Goal: Information Seeking & Learning: Find specific fact

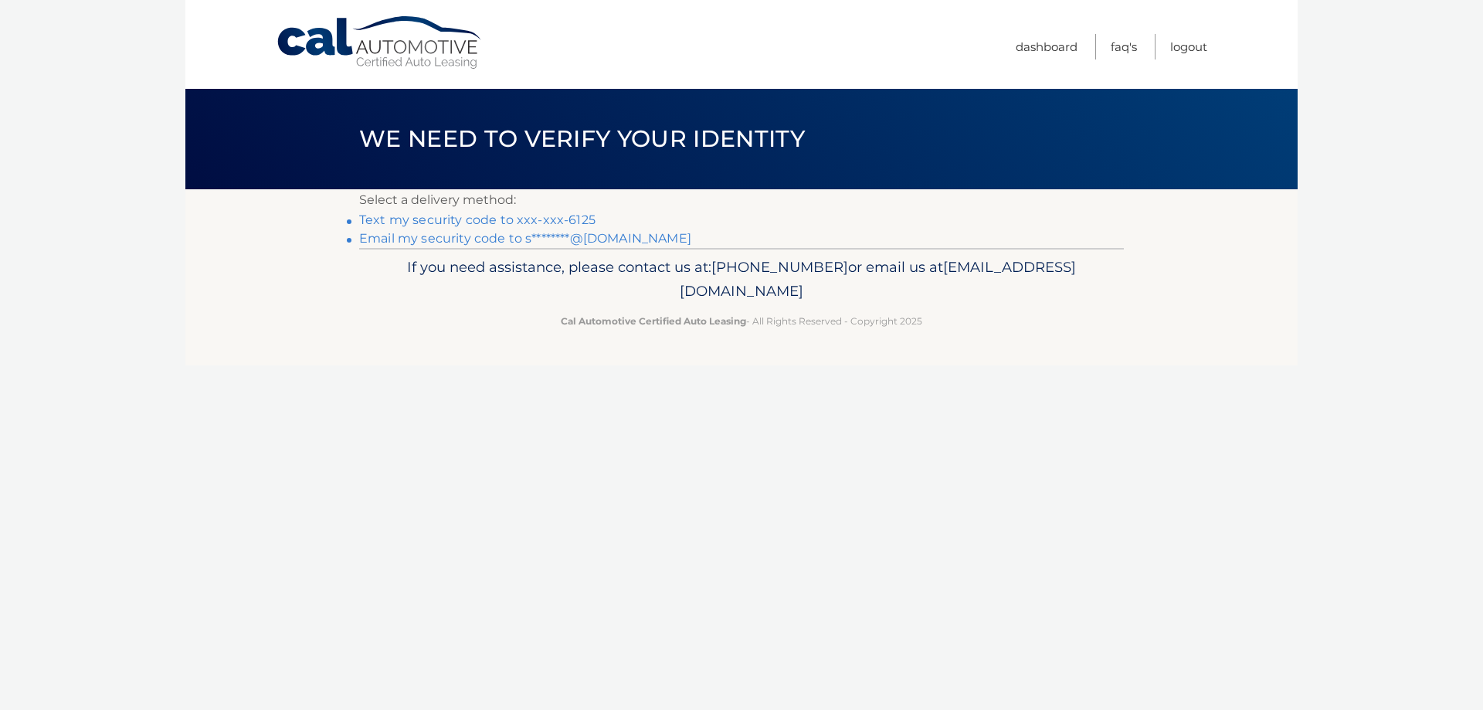
click at [457, 217] on link "Text my security code to xxx-xxx-6125" at bounding box center [477, 219] width 236 height 15
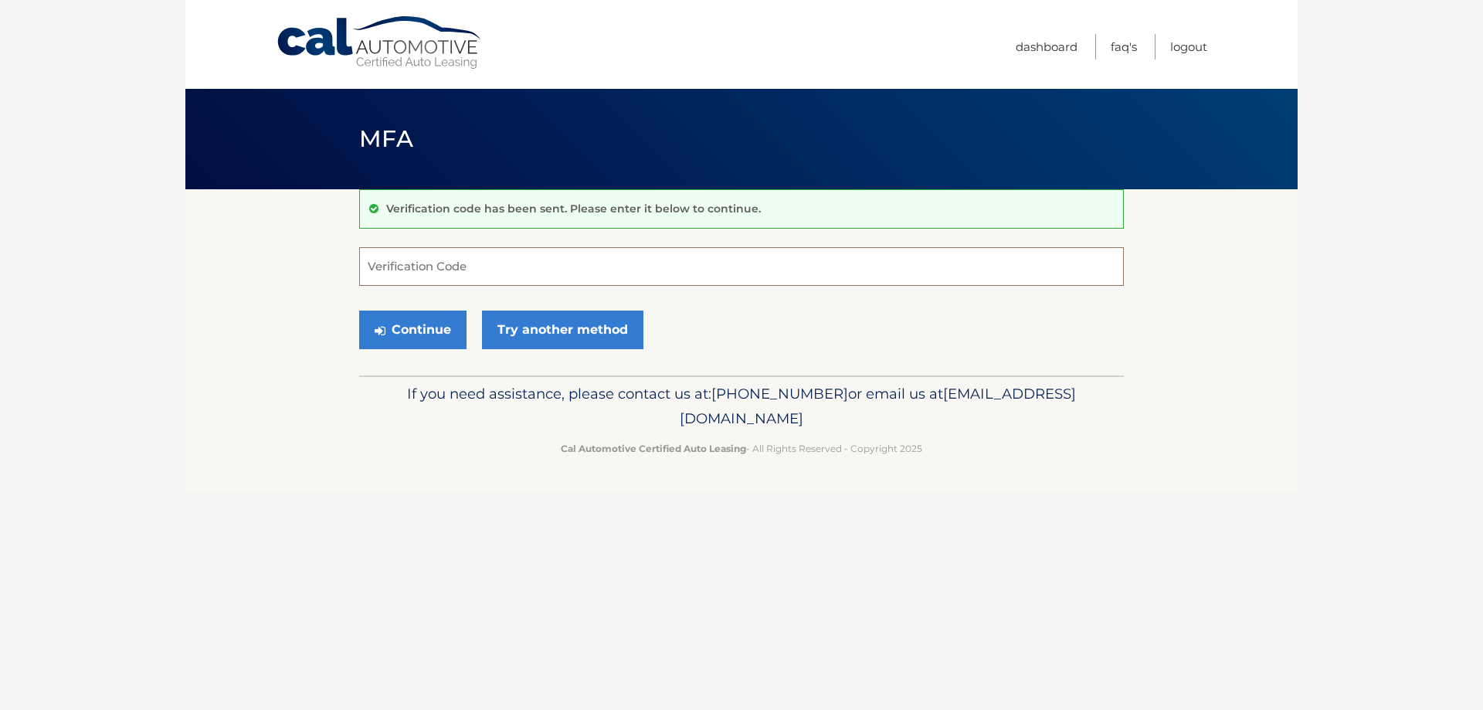
click at [518, 261] on input "Verification Code" at bounding box center [741, 266] width 765 height 39
type input "400296"
click at [359, 311] on button "Continue" at bounding box center [412, 330] width 107 height 39
click at [413, 330] on button "Continue" at bounding box center [412, 330] width 107 height 39
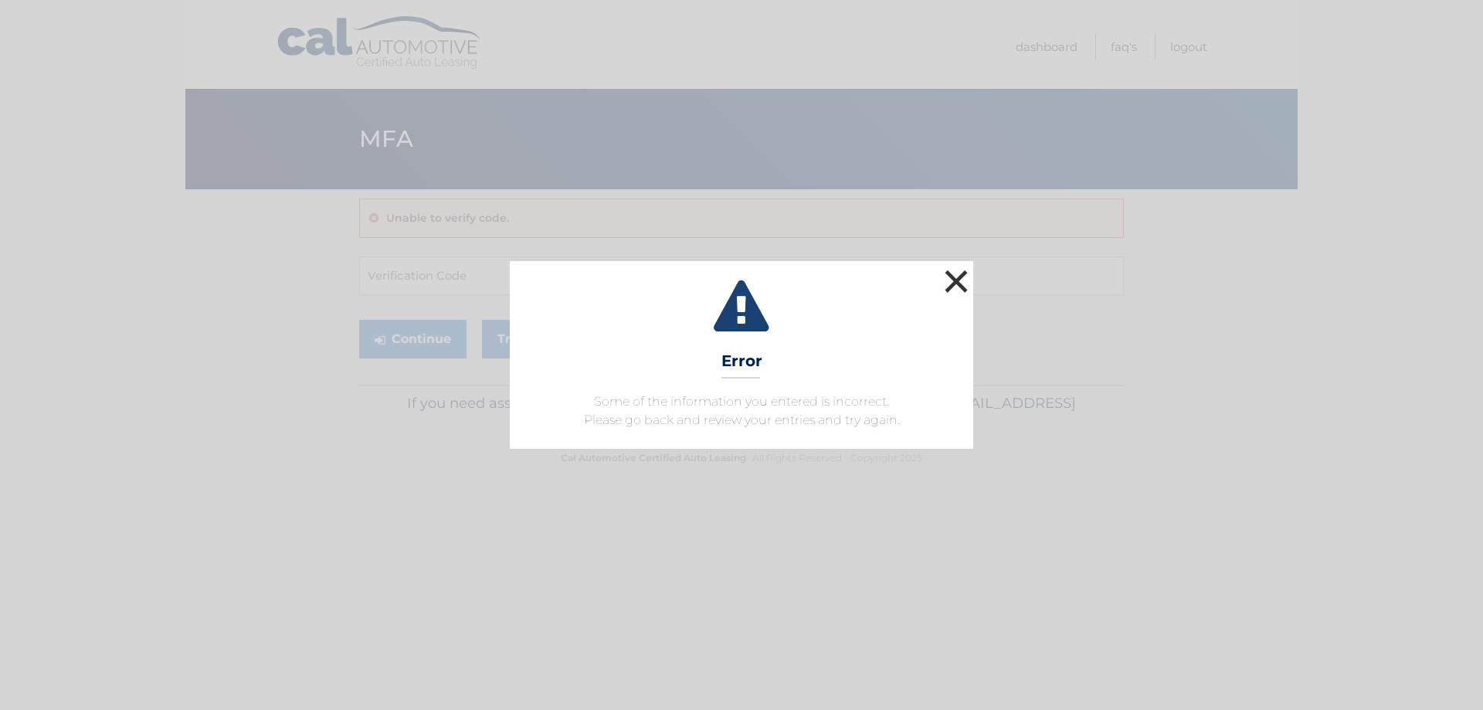
click at [957, 280] on button "×" at bounding box center [956, 281] width 31 height 31
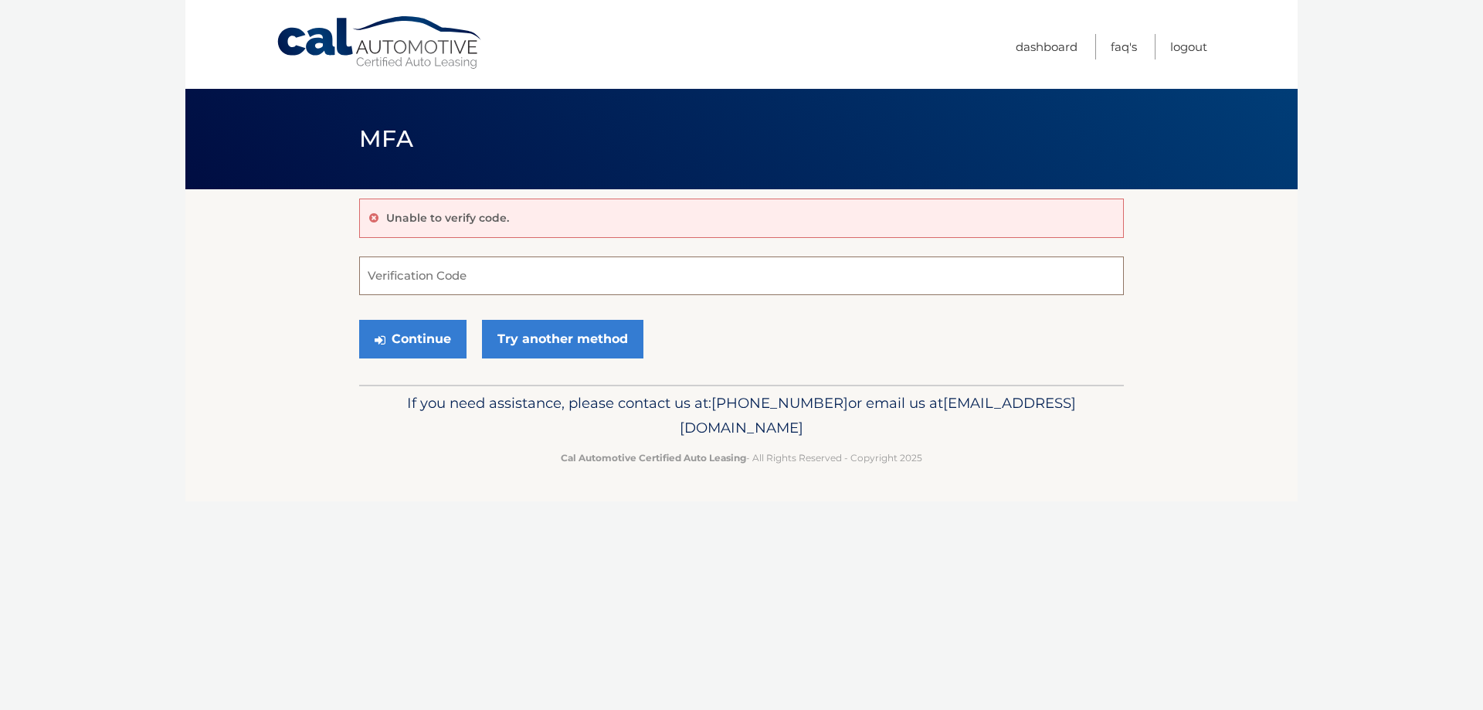
click at [593, 292] on input "Verification Code" at bounding box center [741, 275] width 765 height 39
type input "400296"
click at [409, 343] on button "Continue" at bounding box center [412, 339] width 107 height 39
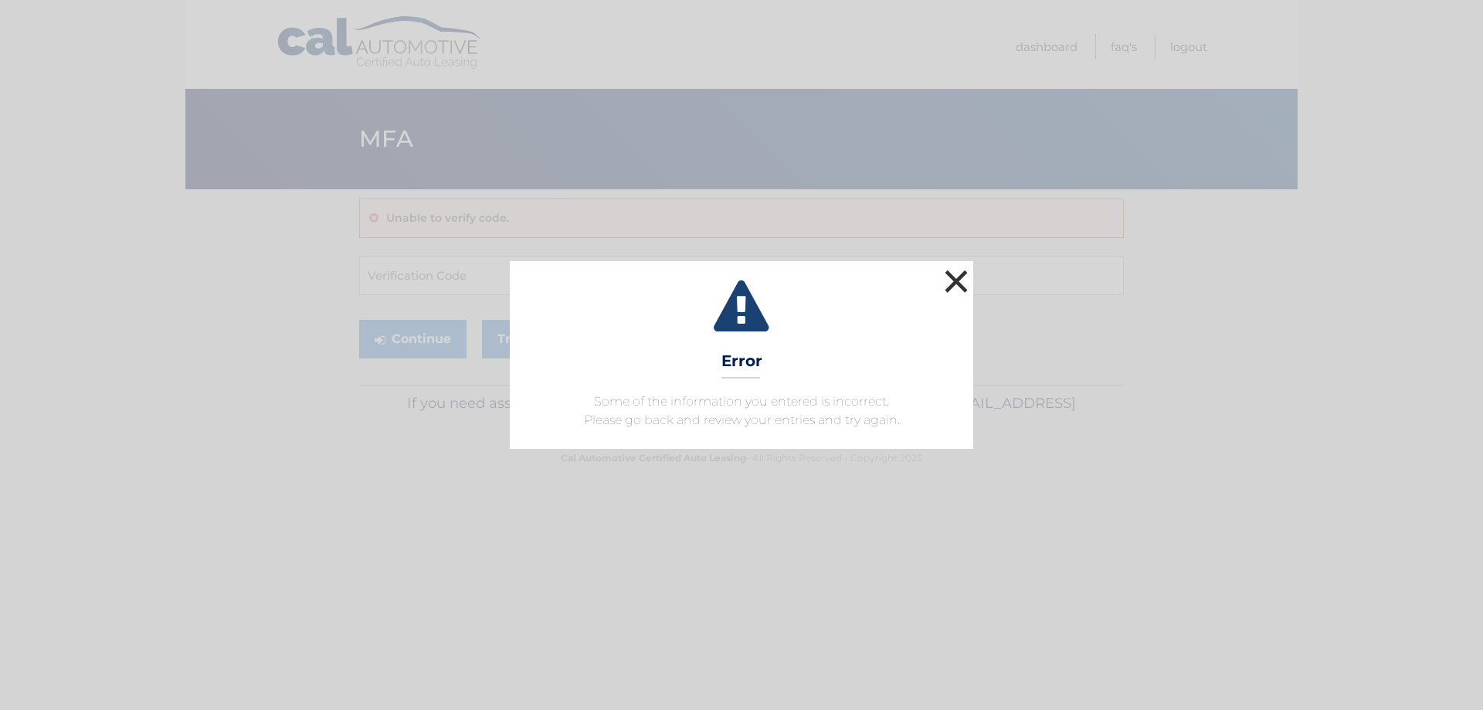
click at [955, 285] on button "×" at bounding box center [956, 281] width 31 height 31
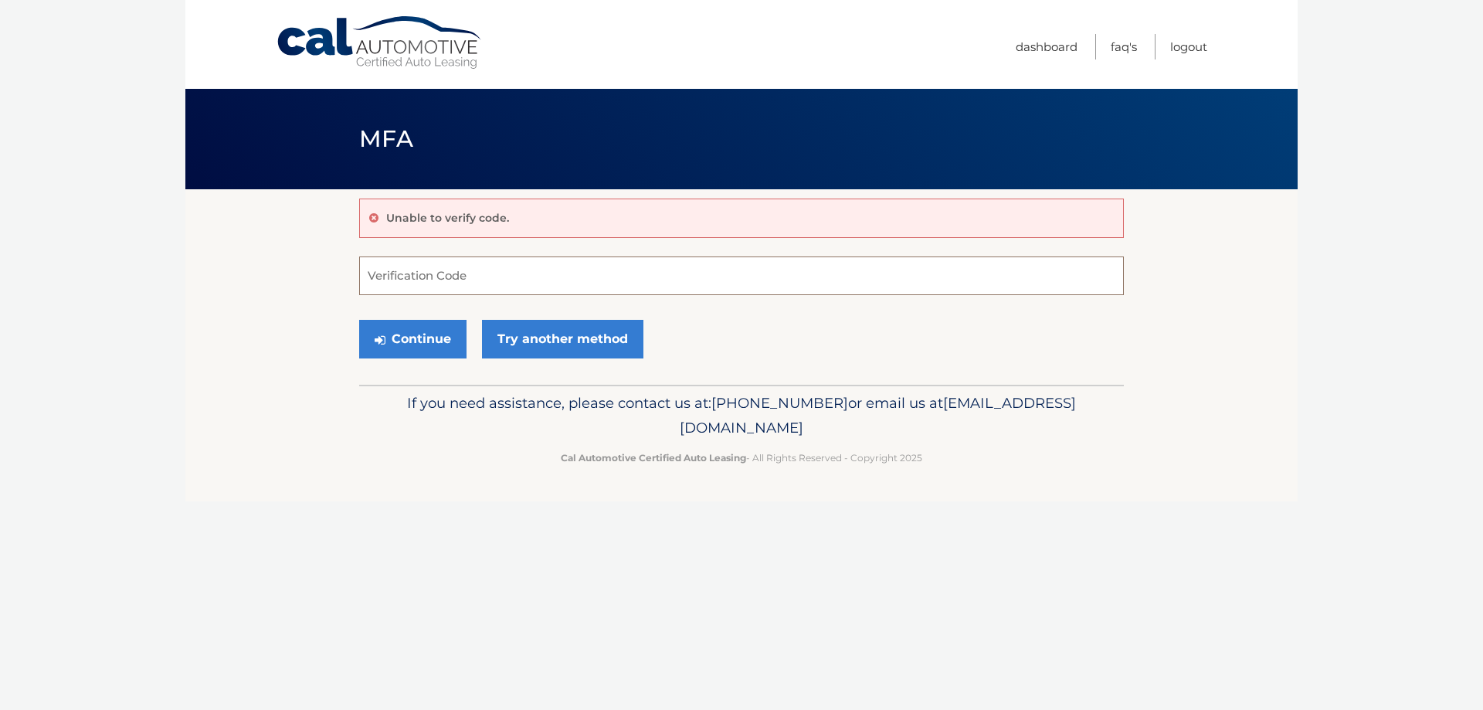
click at [521, 280] on input "Verification Code" at bounding box center [741, 275] width 765 height 39
type input "400296"
click at [425, 334] on button "Continue" at bounding box center [412, 339] width 107 height 39
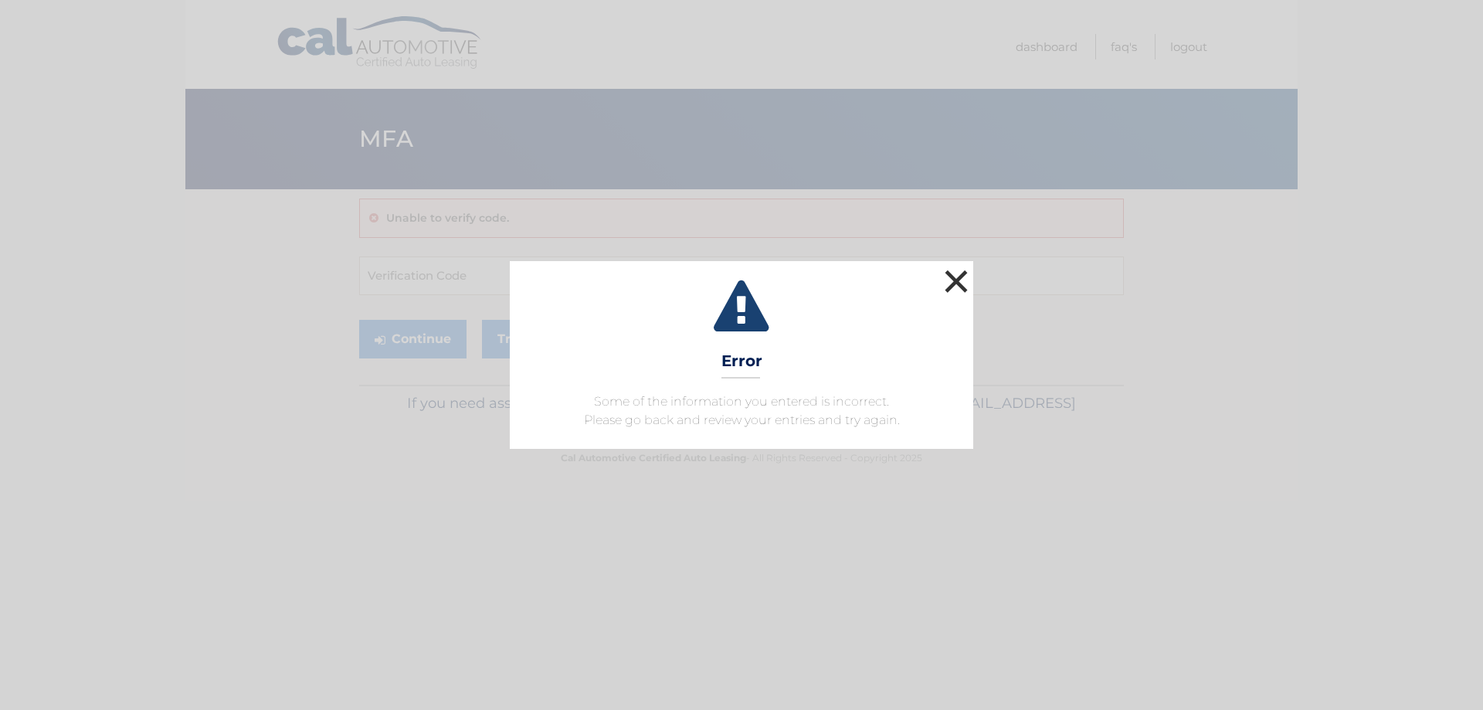
click at [950, 281] on button "×" at bounding box center [956, 281] width 31 height 31
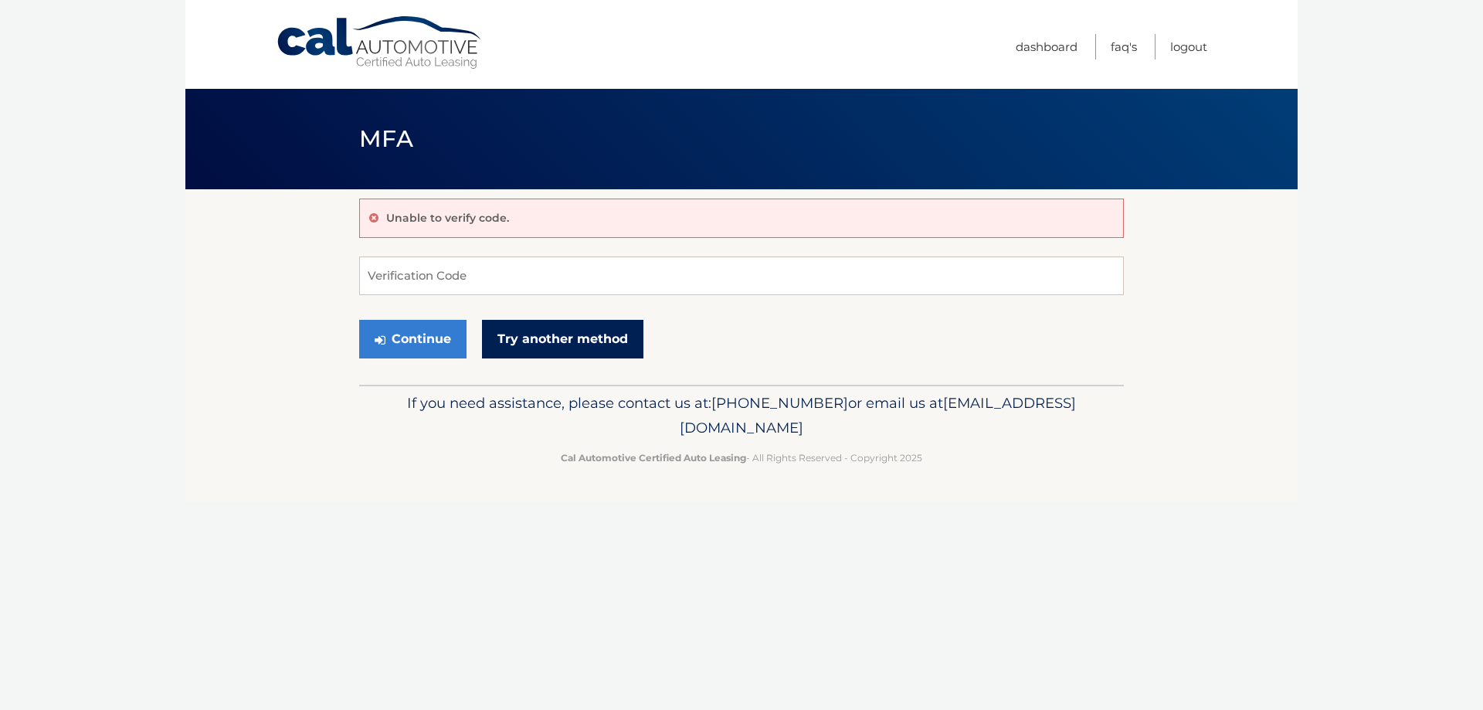
click at [541, 346] on link "Try another method" at bounding box center [562, 339] width 161 height 39
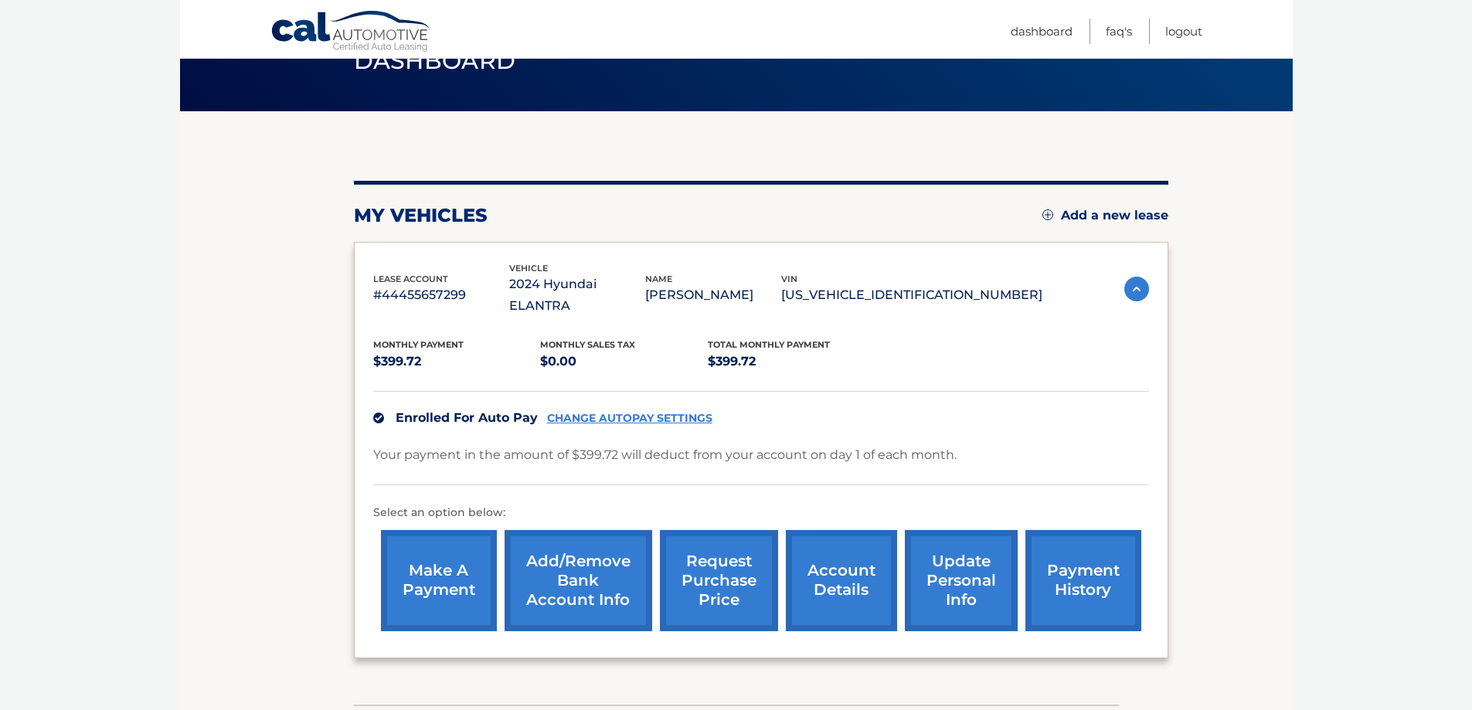
scroll to position [155, 0]
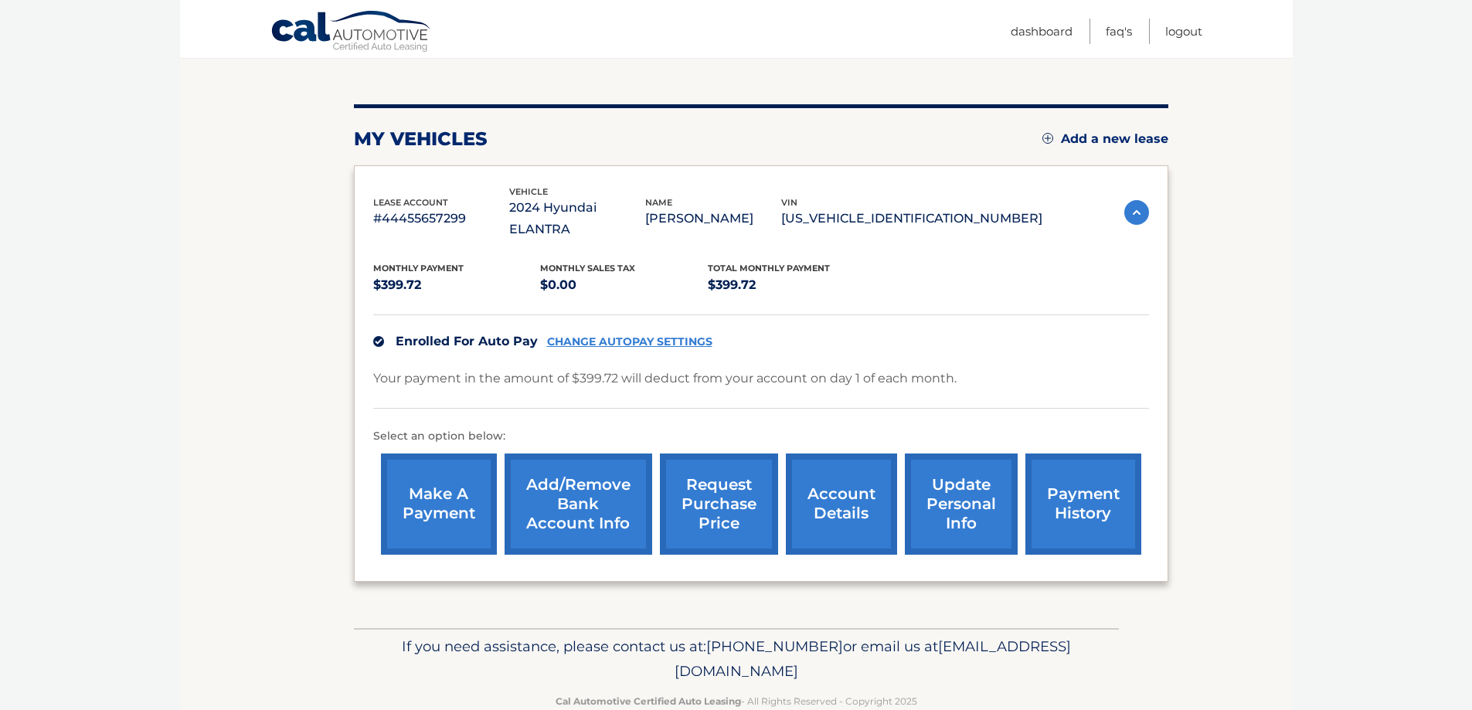
click at [841, 474] on link "account details" at bounding box center [841, 504] width 111 height 101
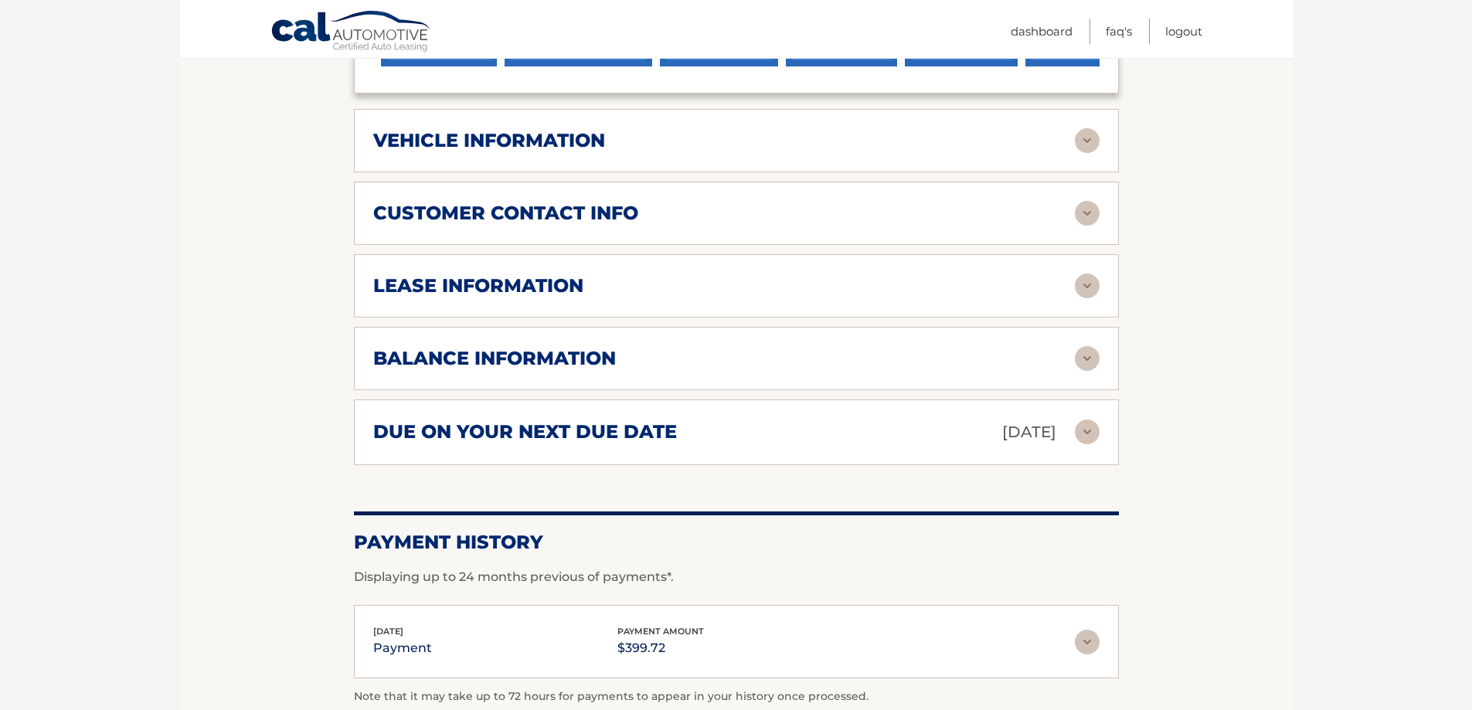
scroll to position [695, 0]
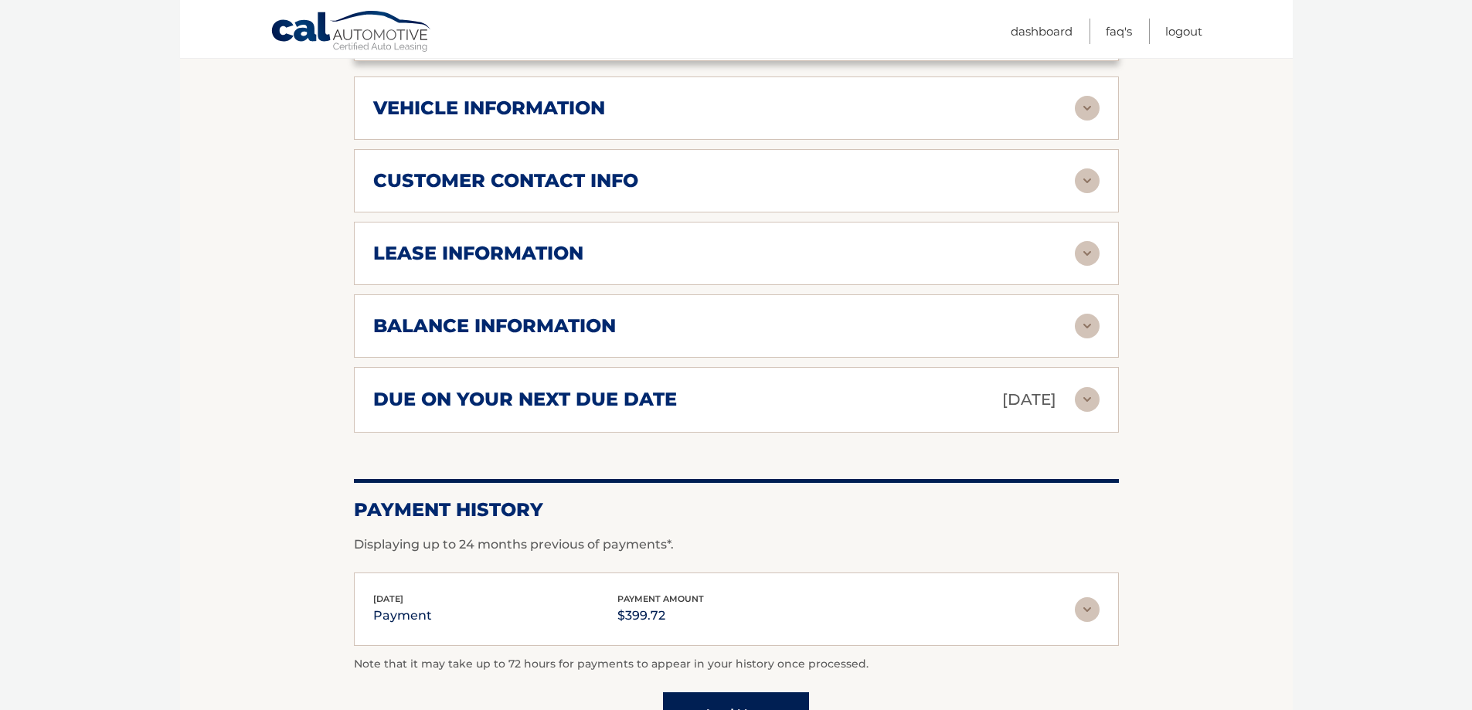
click at [537, 242] on h2 "lease information" at bounding box center [478, 253] width 210 height 23
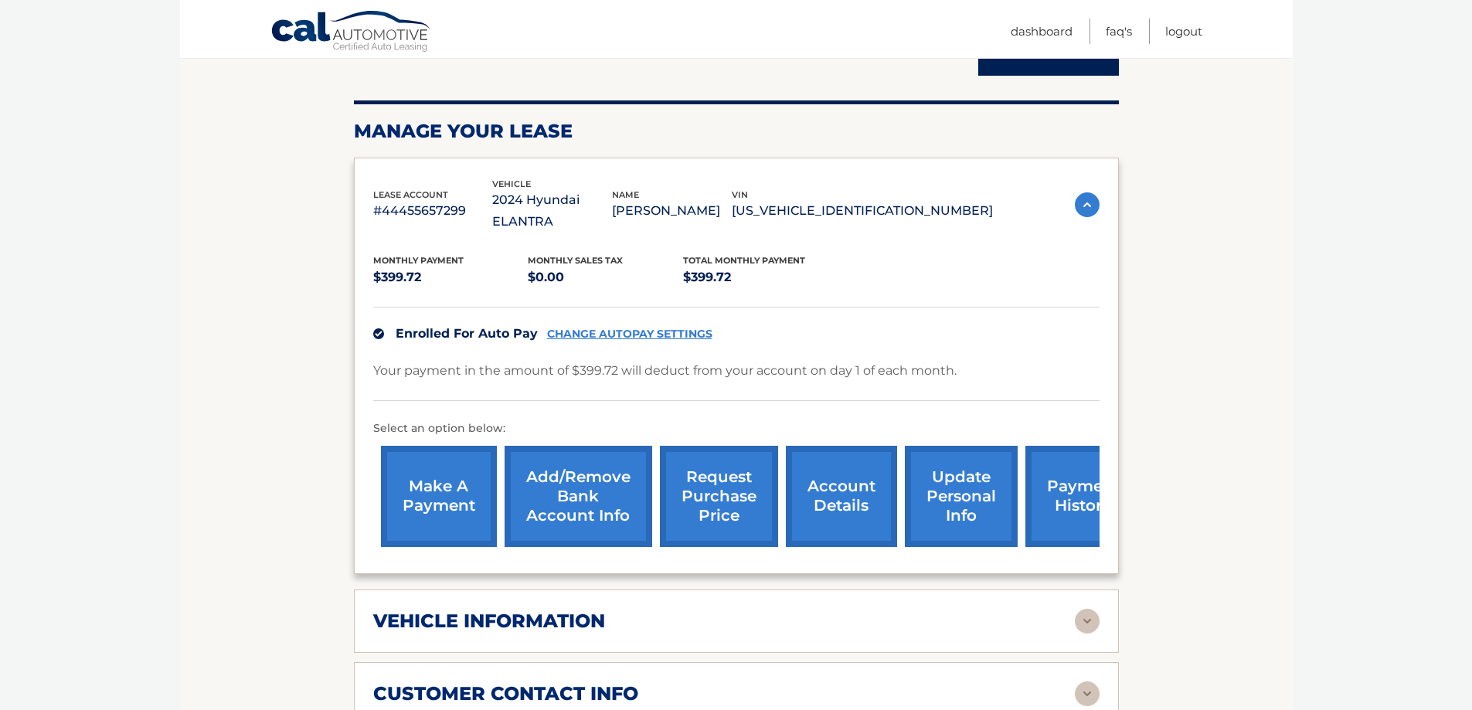
scroll to position [155, 0]
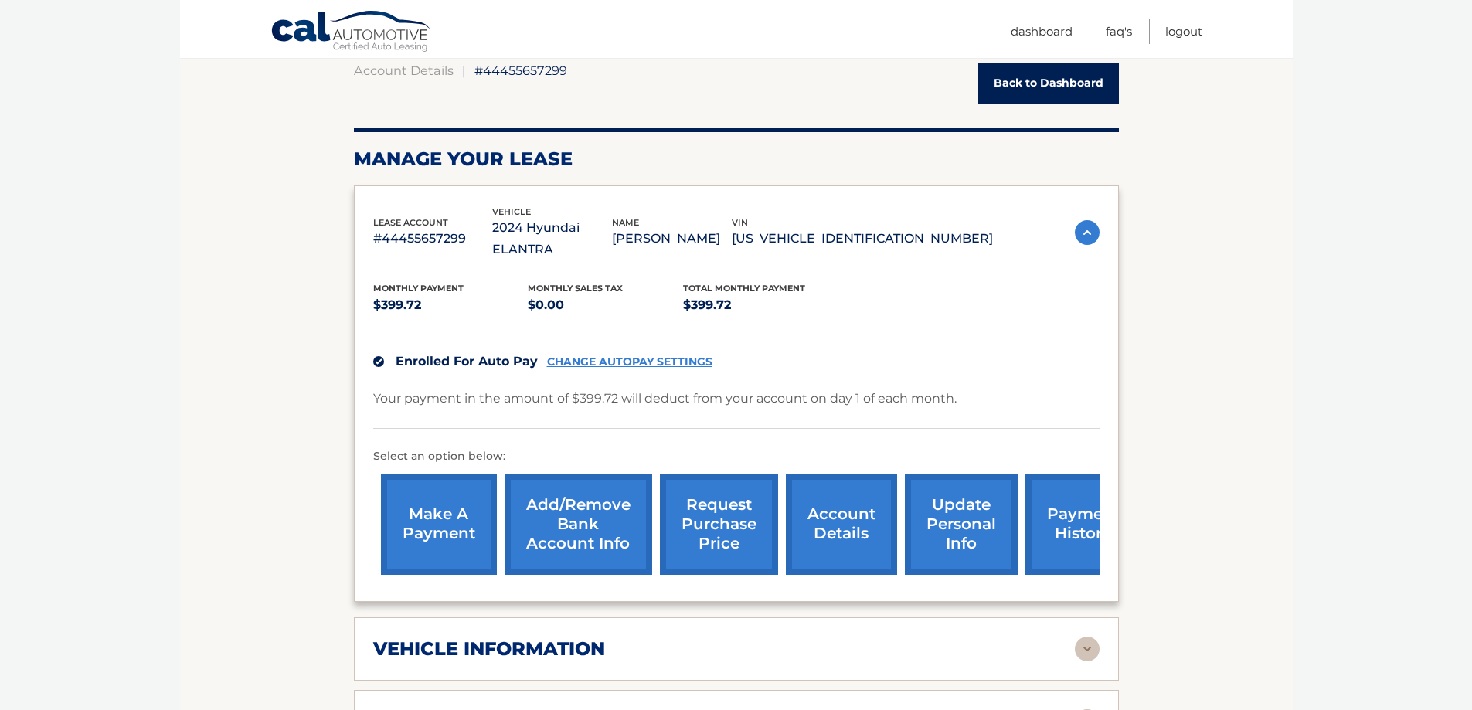
click at [858, 516] on link "account details" at bounding box center [841, 524] width 111 height 101
click at [1065, 82] on link "Back to Dashboard" at bounding box center [1048, 83] width 141 height 41
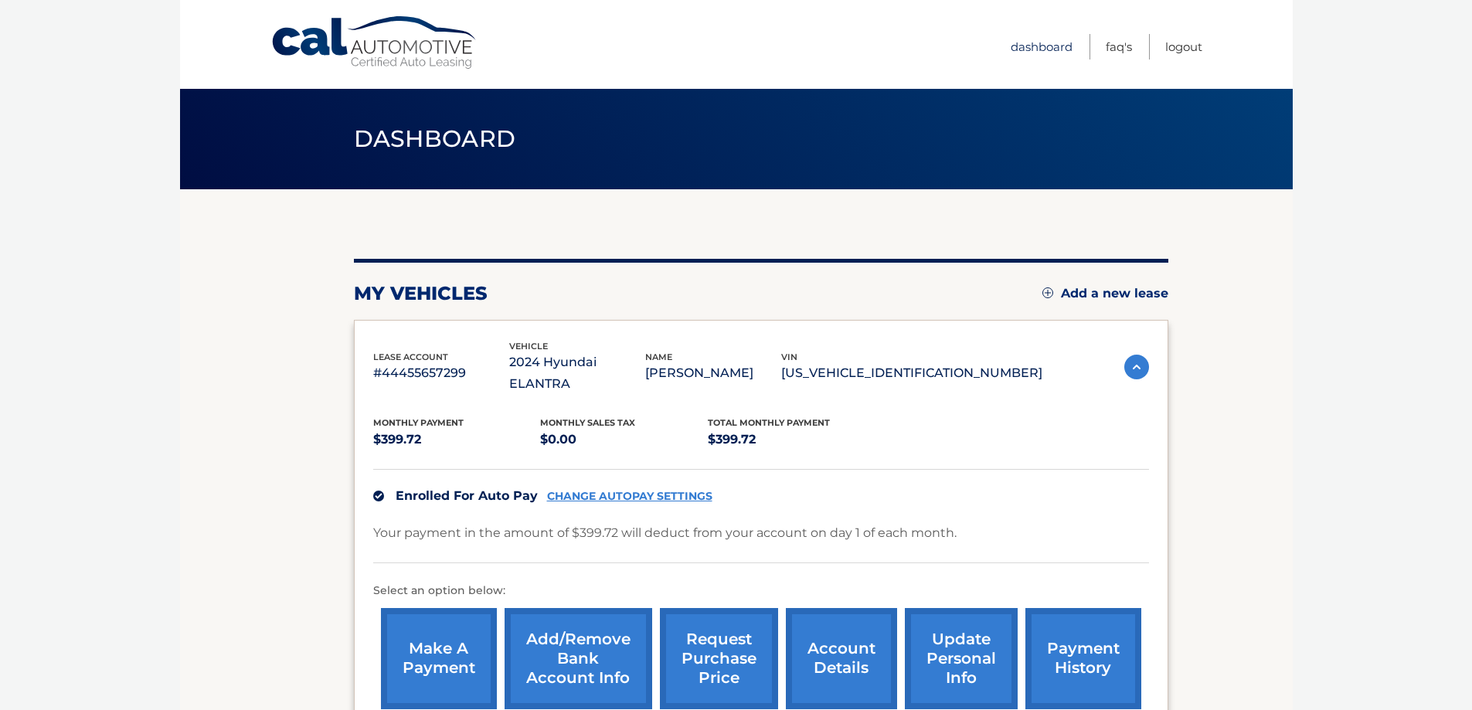
click at [1046, 52] on link "Dashboard" at bounding box center [1042, 46] width 62 height 25
click at [827, 658] on link "account details" at bounding box center [841, 658] width 111 height 101
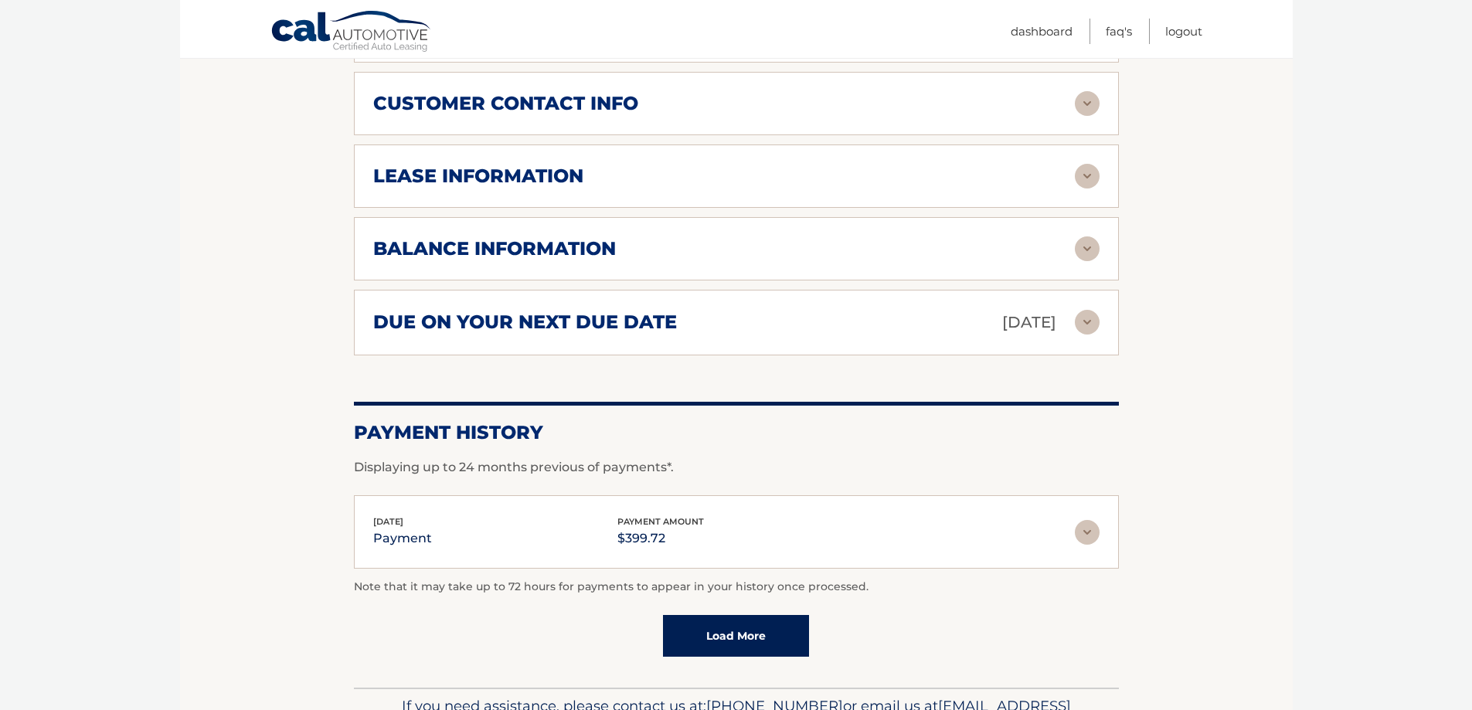
scroll to position [386, 0]
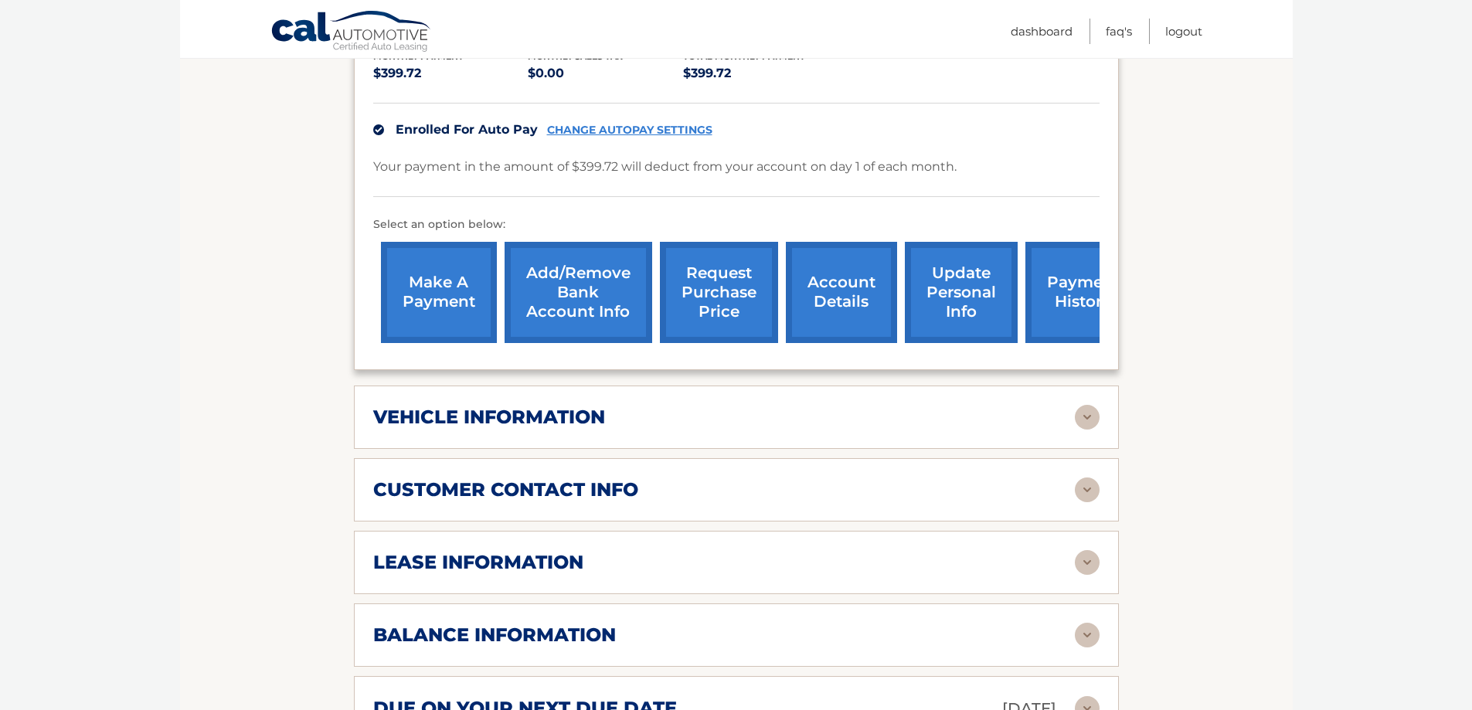
click at [1092, 405] on img at bounding box center [1087, 417] width 25 height 25
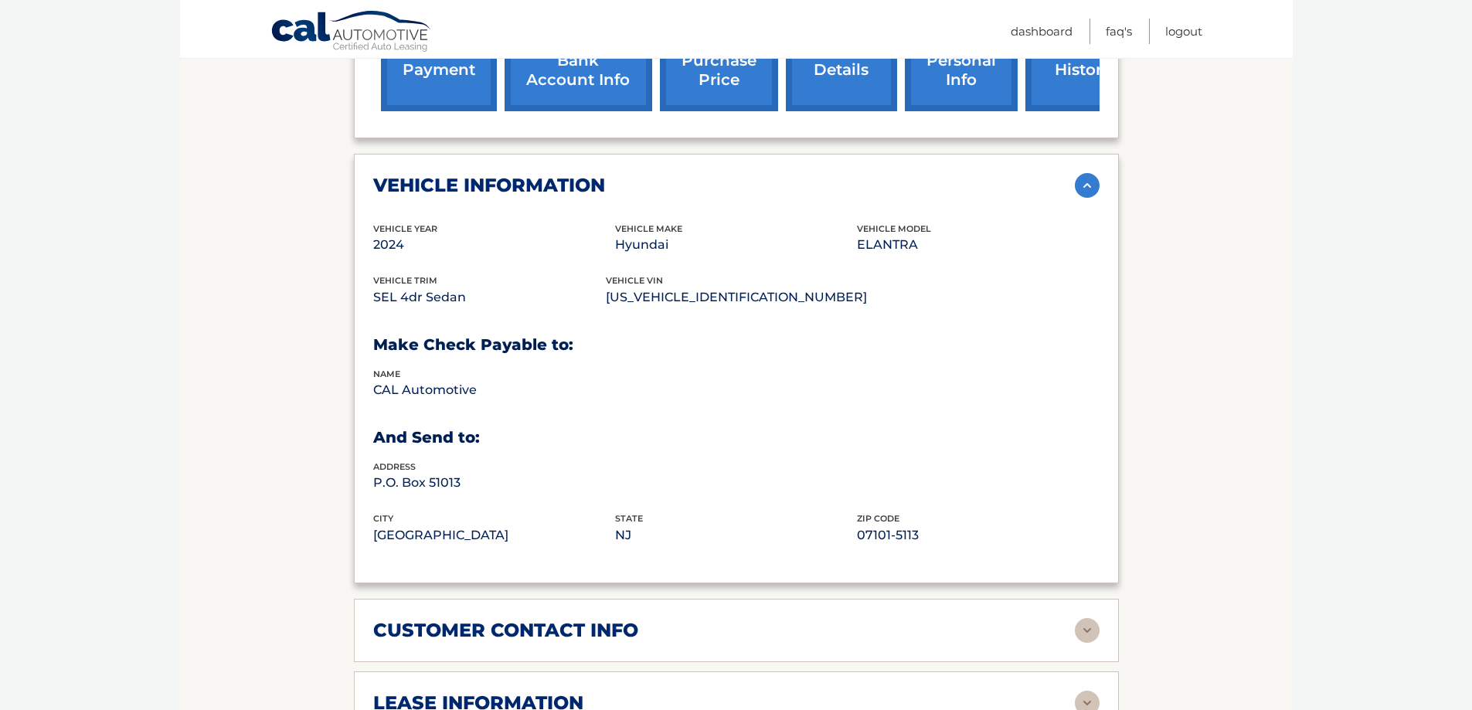
scroll to position [850, 0]
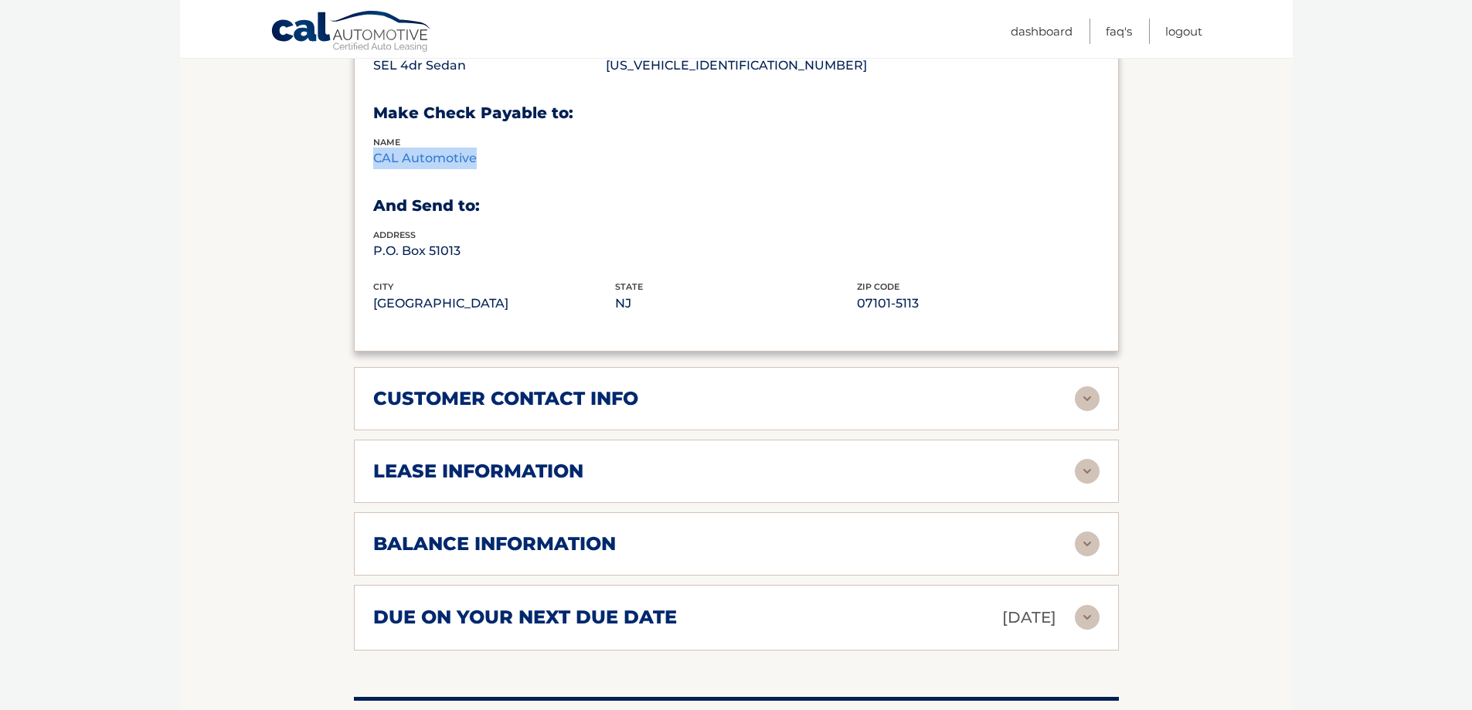
drag, startPoint x: 479, startPoint y: 131, endPoint x: 369, endPoint y: 136, distance: 109.8
click at [369, 136] on div "vehicle information vehicle Year 2024 vehicle make Hyundai vehicle model ELANTR…" at bounding box center [736, 137] width 765 height 430
copy p "CAL Automotive"
drag, startPoint x: 433, startPoint y: 225, endPoint x: 363, endPoint y: 226, distance: 69.5
click at [363, 226] on div "vehicle information vehicle Year 2024 vehicle make Hyundai vehicle model ELANTR…" at bounding box center [736, 137] width 765 height 430
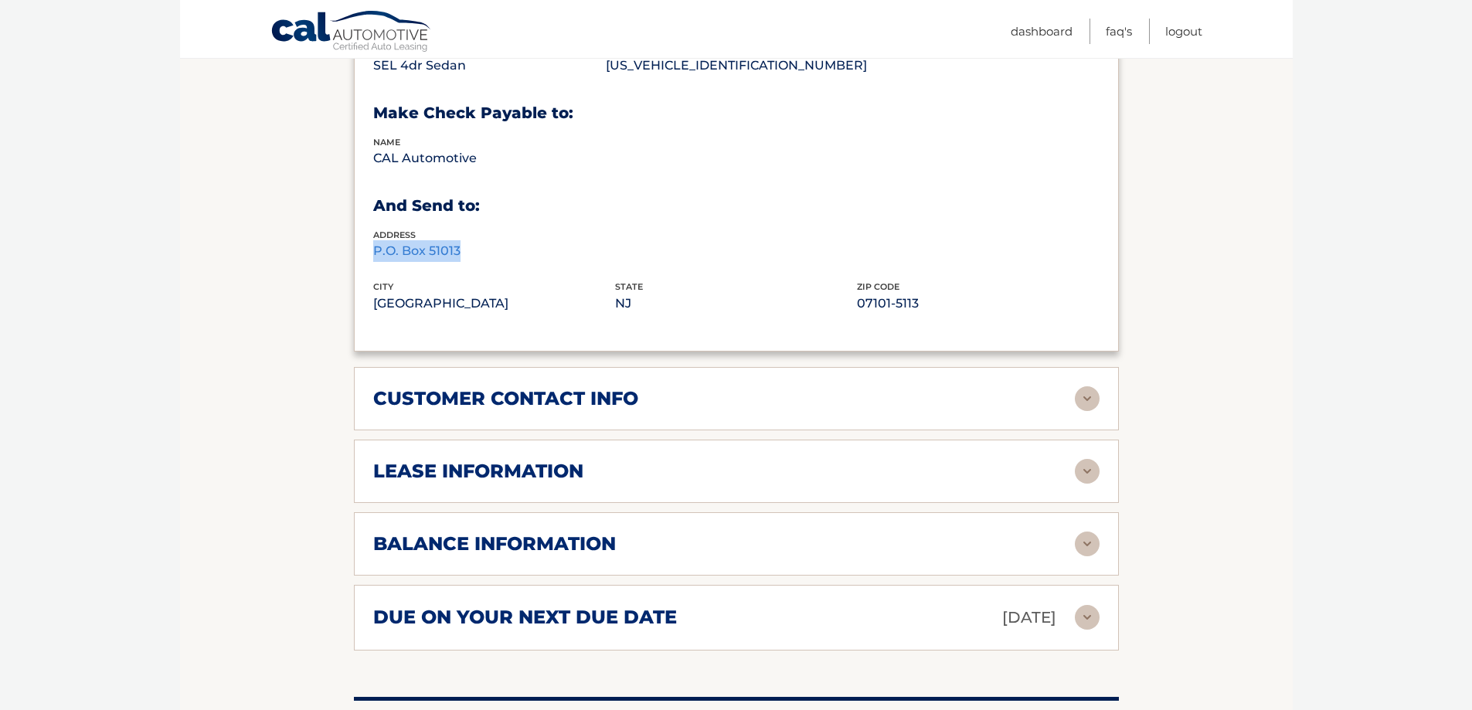
copy p "P.O. Box 51013"
click at [876, 293] on p "07101-5113" at bounding box center [978, 304] width 242 height 22
copy p "07101"
